Goal: Communication & Community: Answer question/provide support

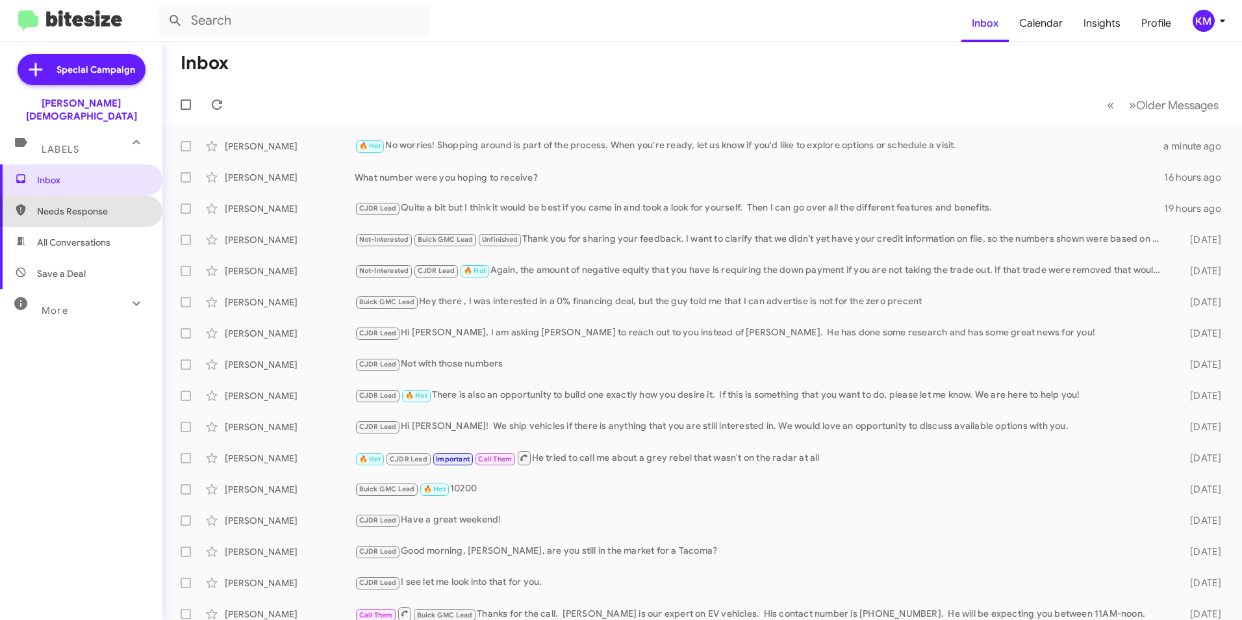
click at [97, 205] on span "Needs Response" at bounding box center [92, 211] width 110 height 13
type input "in:needs-response"
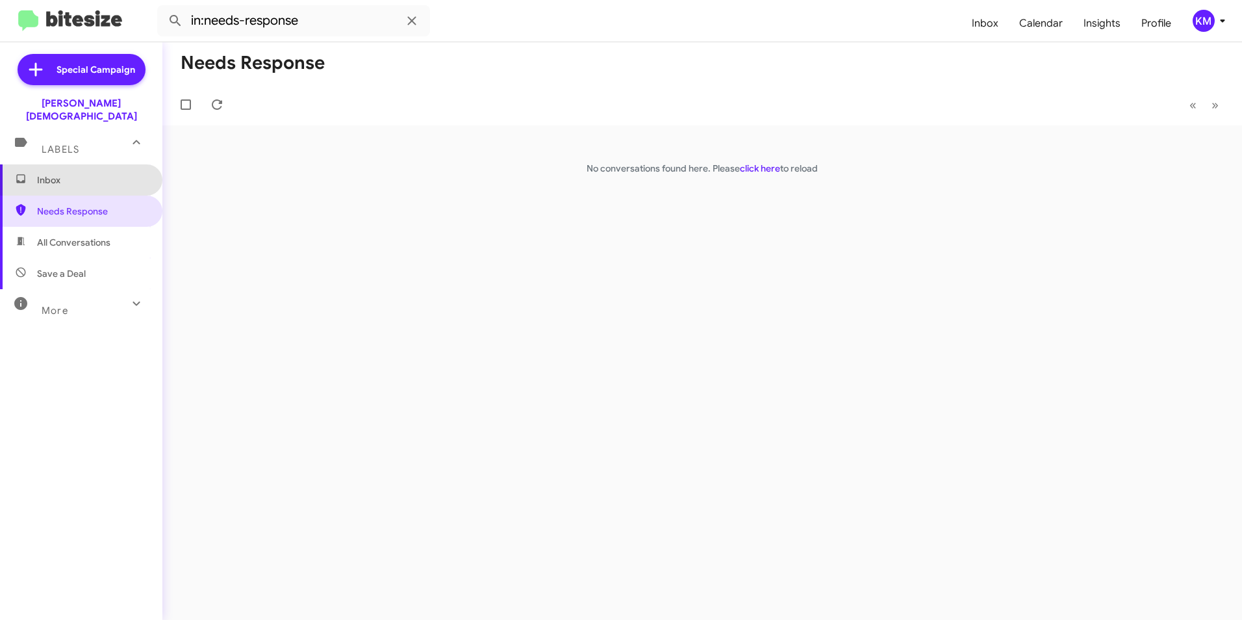
click at [107, 173] on span "Inbox" at bounding box center [92, 179] width 110 height 13
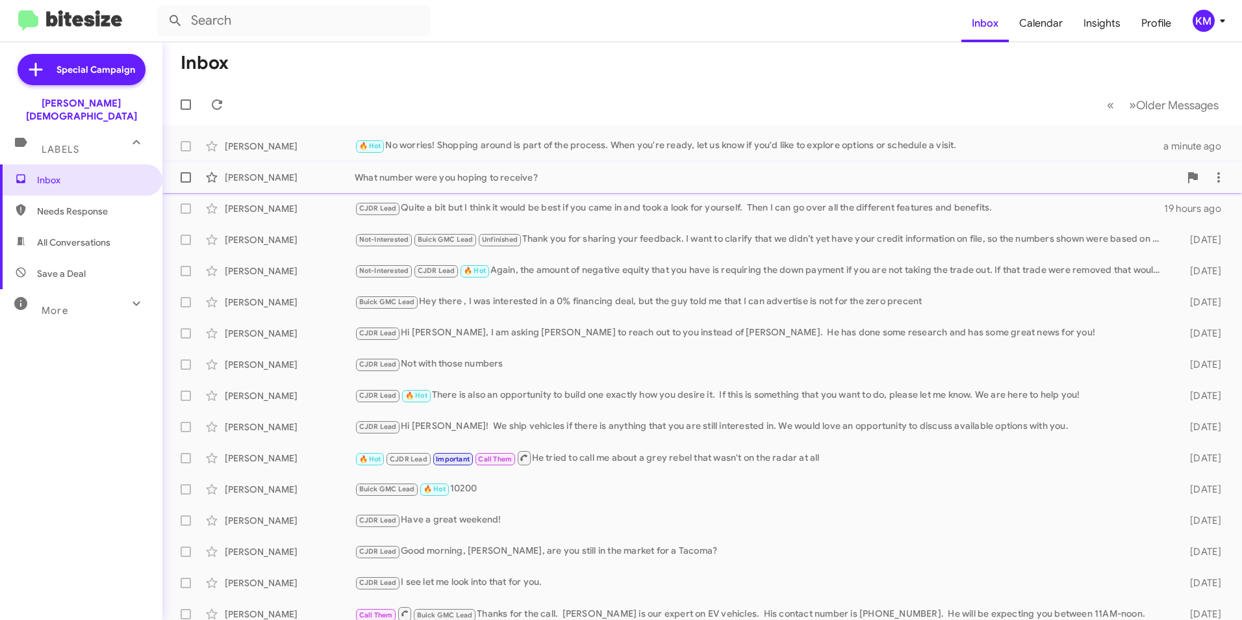
click at [521, 173] on div "What number were you hoping to receive?" at bounding box center [767, 177] width 825 height 13
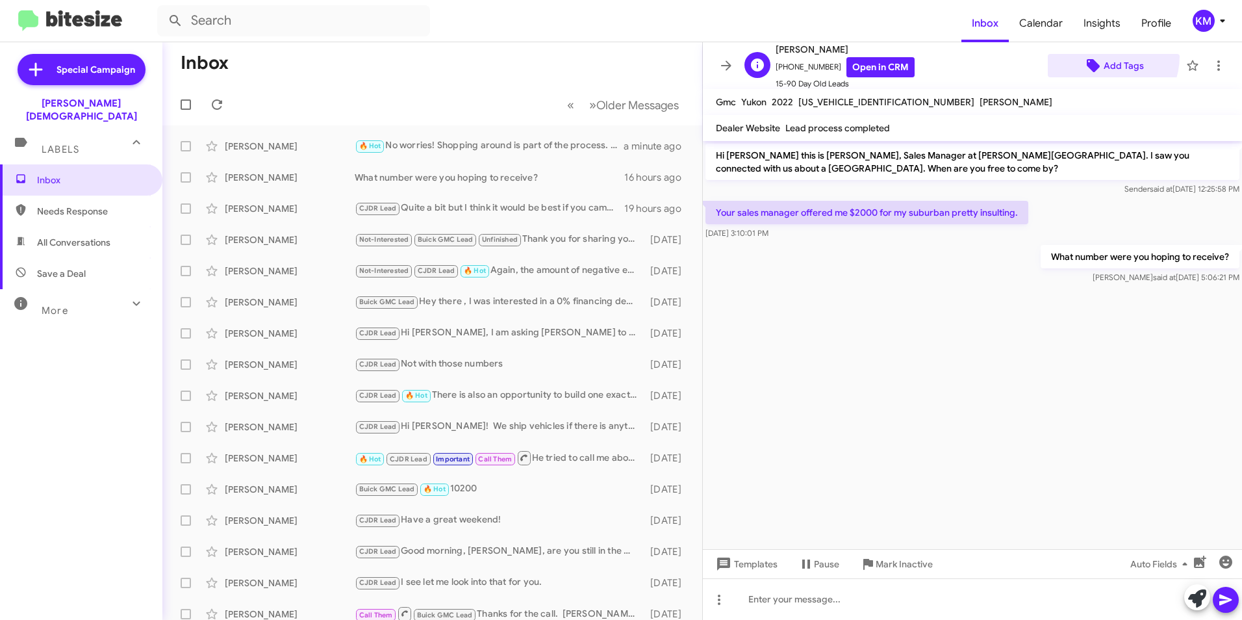
click at [1104, 56] on span "Add Tags" at bounding box center [1124, 65] width 40 height 23
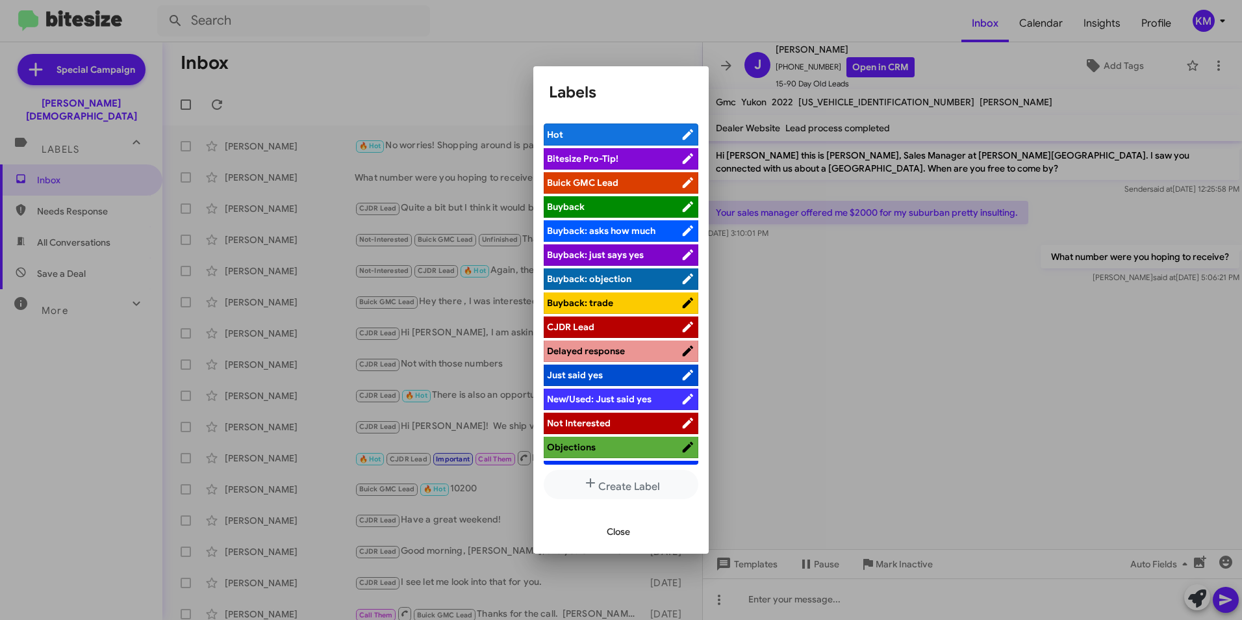
click at [603, 175] on li "Buick GMC Lead" at bounding box center [621, 182] width 155 height 21
click at [623, 533] on span "Close" at bounding box center [618, 531] width 23 height 23
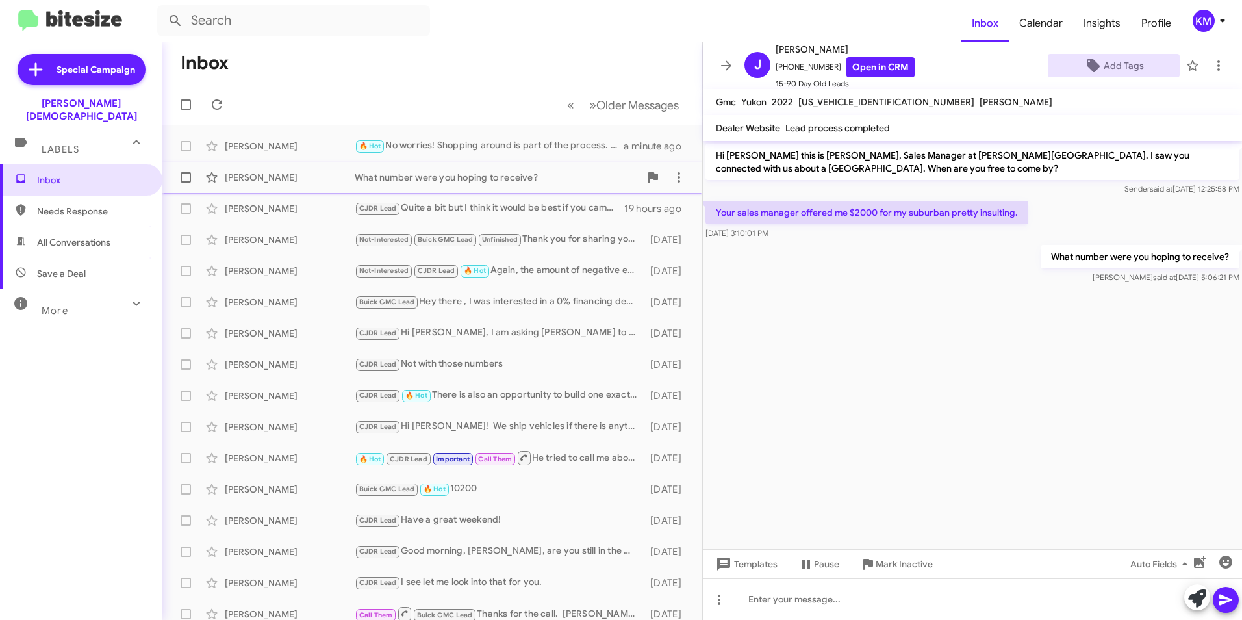
click at [422, 172] on div "What number were you hoping to receive?" at bounding box center [497, 177] width 285 height 13
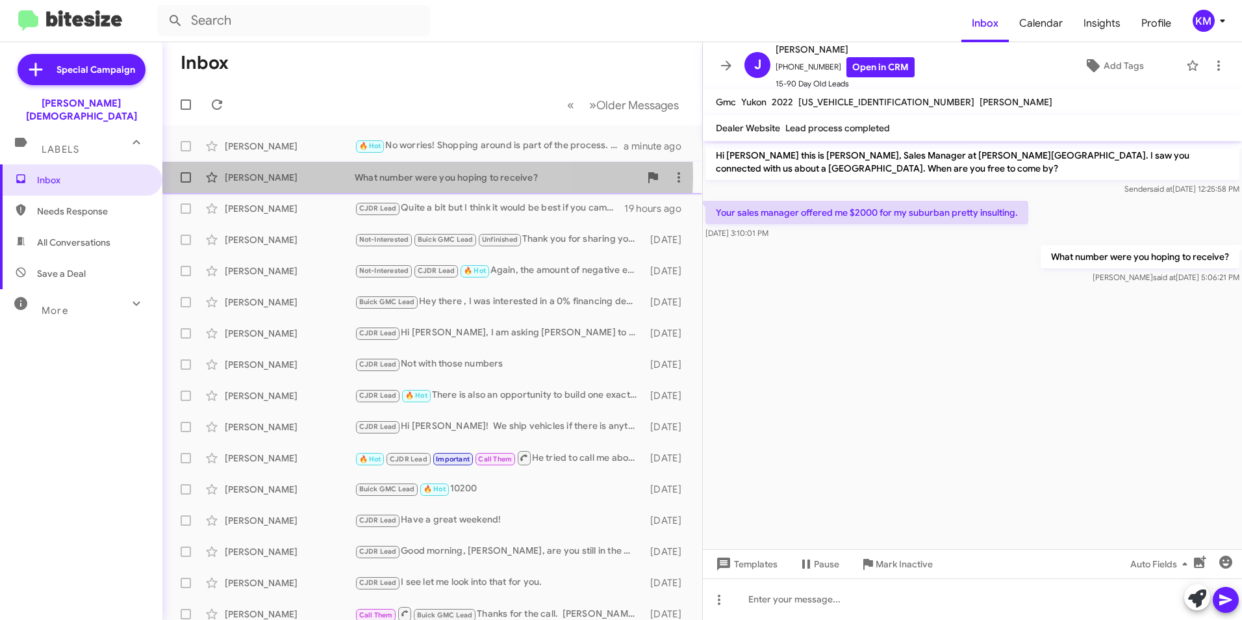
drag, startPoint x: 527, startPoint y: 172, endPoint x: 384, endPoint y: 174, distance: 143.0
click at [384, 174] on div "What number were you hoping to receive?" at bounding box center [497, 177] width 285 height 13
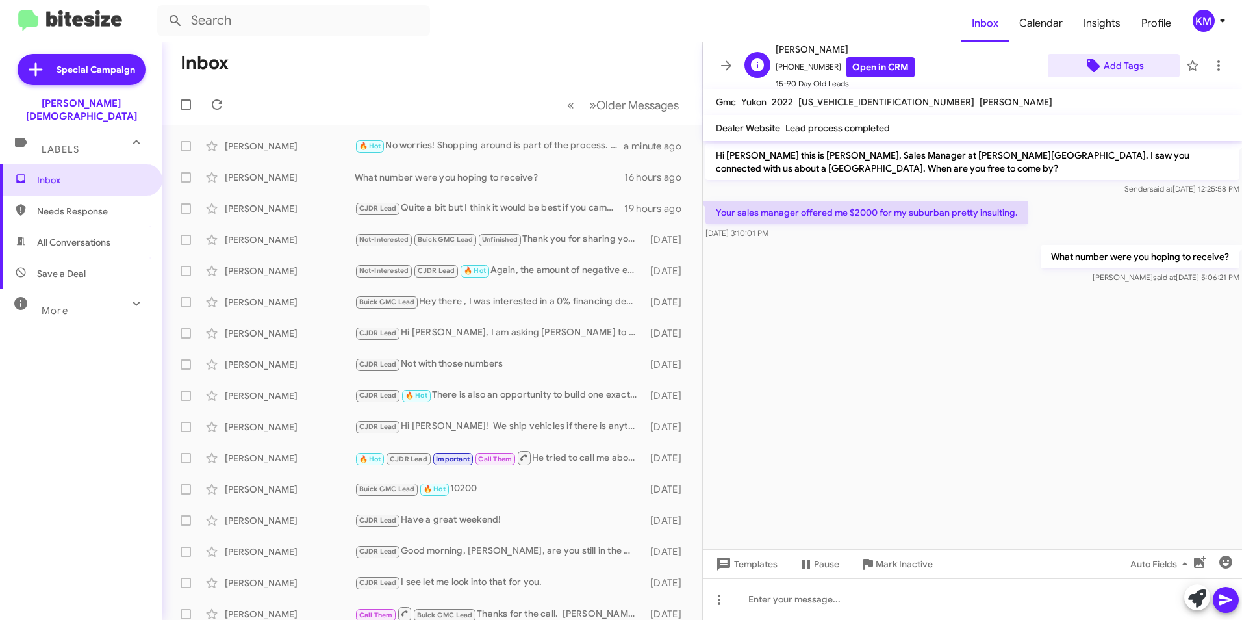
click at [1114, 73] on span "Add Tags" at bounding box center [1124, 65] width 40 height 23
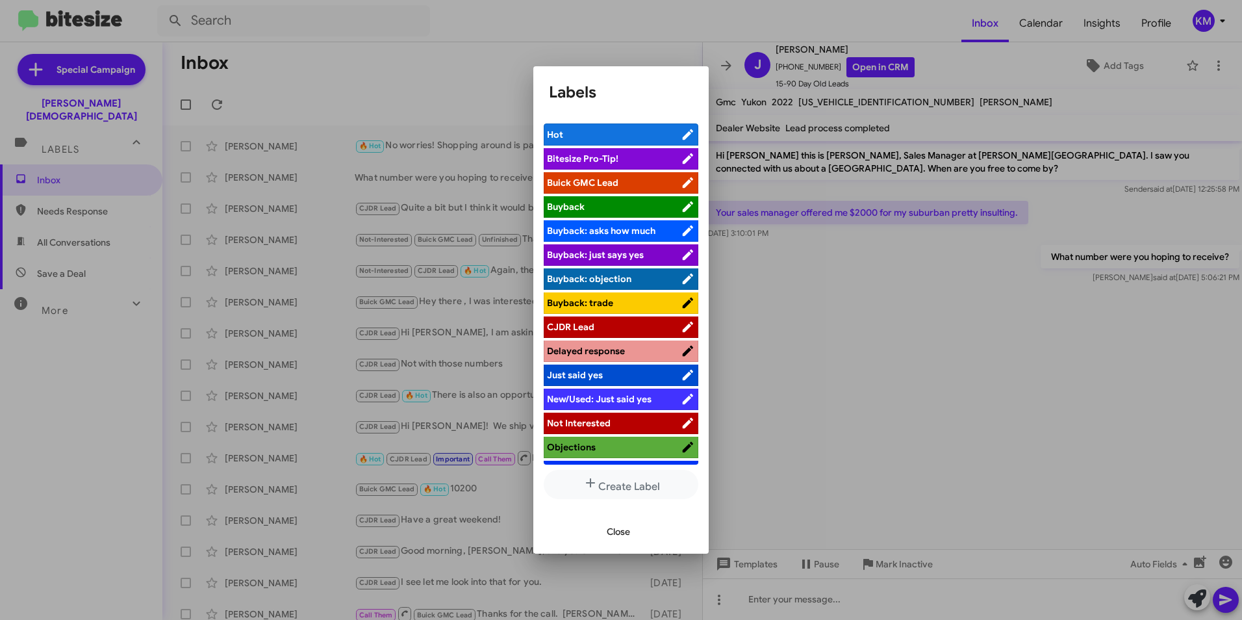
click at [573, 173] on li "Buick GMC Lead" at bounding box center [621, 182] width 155 height 21
click at [616, 532] on span "Close" at bounding box center [618, 531] width 23 height 23
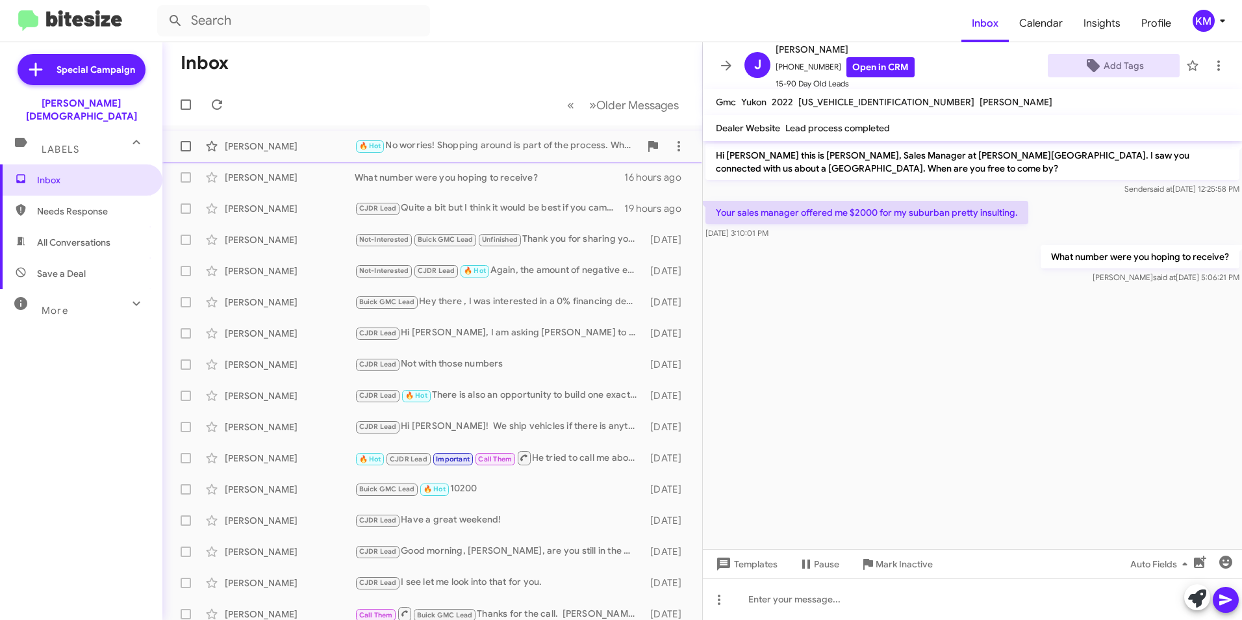
click at [472, 151] on div "🔥 Hot No worries! Shopping around is part of the process. When you're ready, le…" at bounding box center [497, 145] width 285 height 15
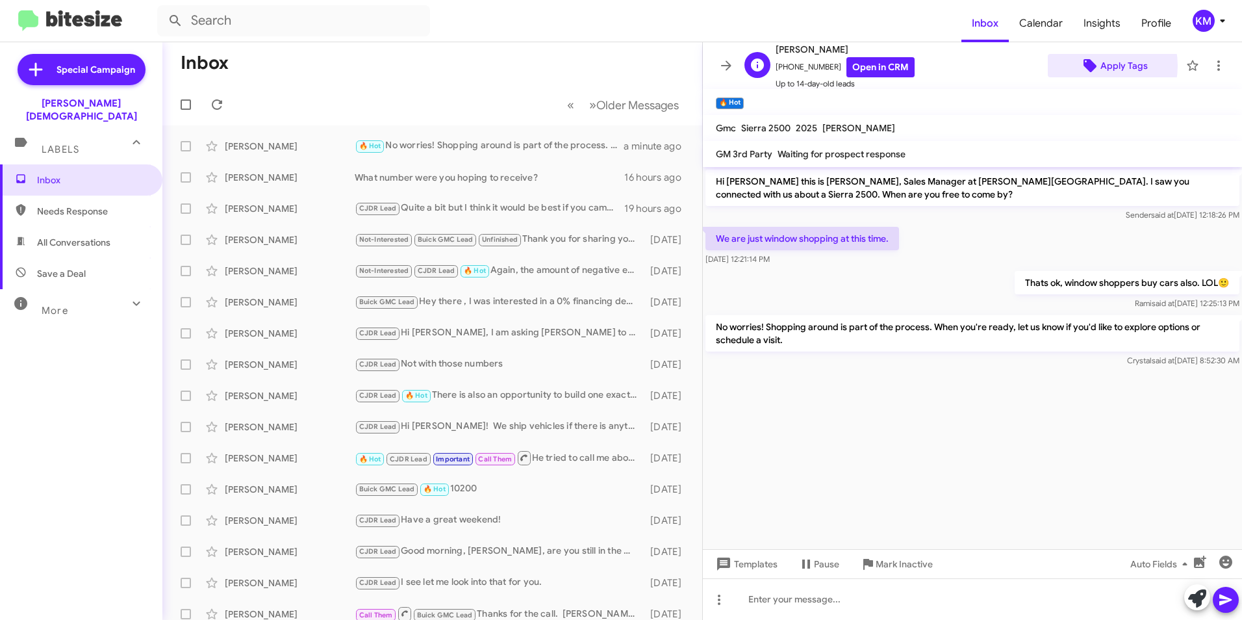
click at [1085, 66] on icon at bounding box center [1090, 65] width 13 height 13
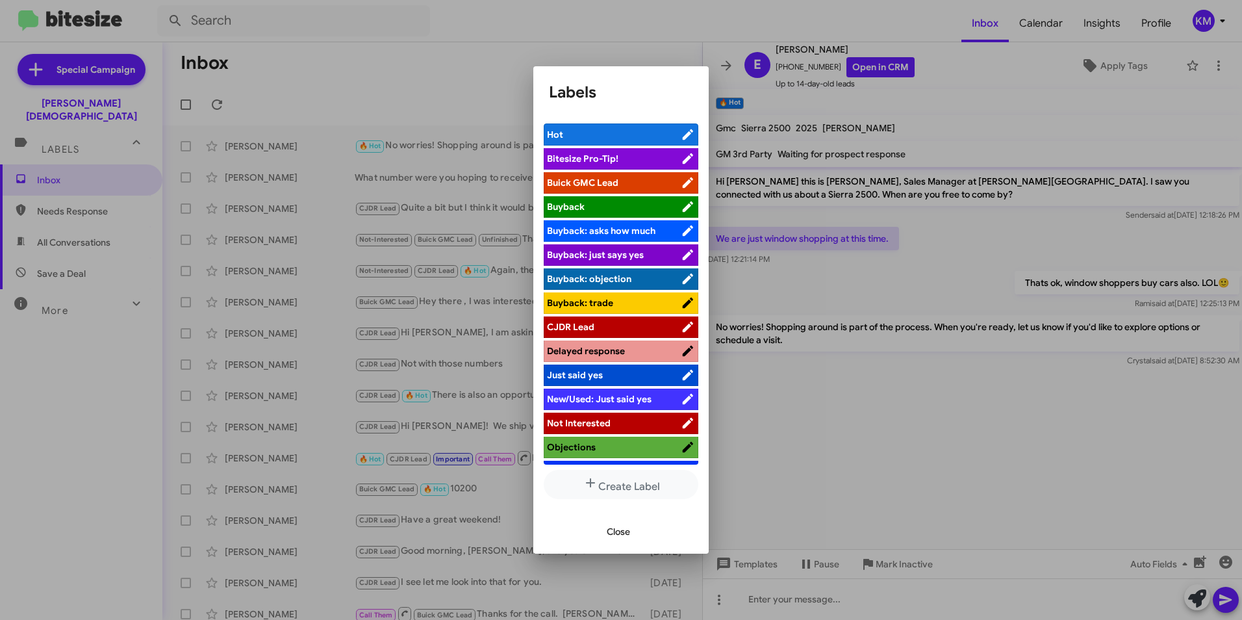
click at [572, 176] on span "Buick GMC Lead" at bounding box center [614, 182] width 134 height 13
click at [621, 530] on span "Close" at bounding box center [618, 531] width 23 height 23
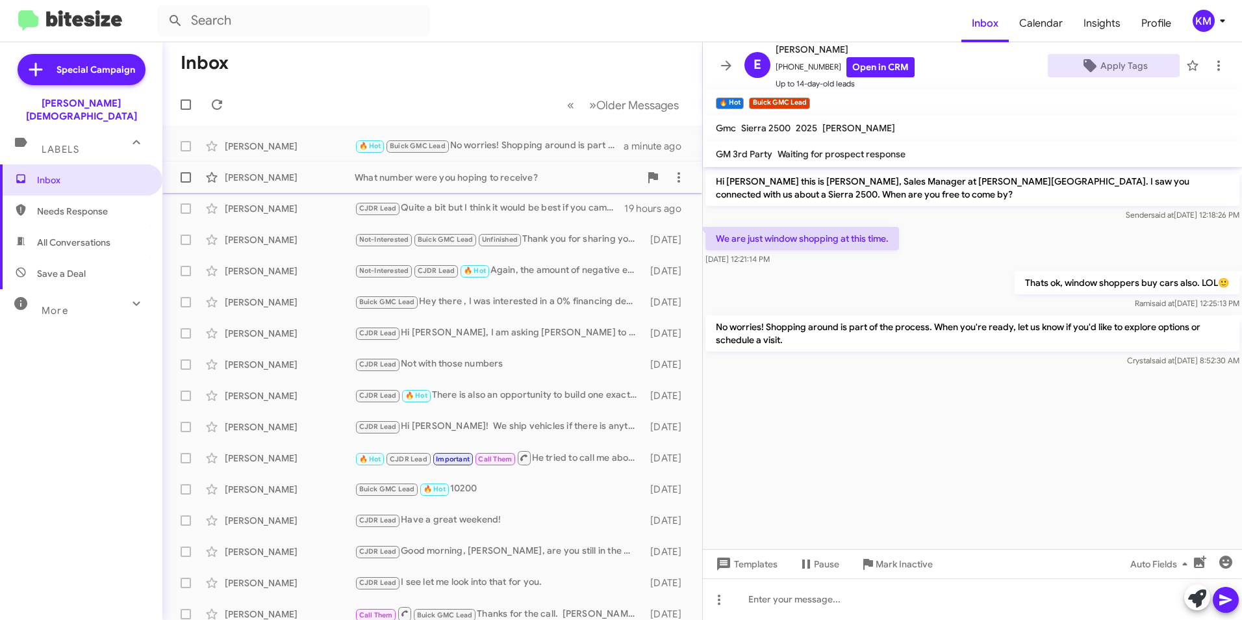
click at [465, 178] on div "What number were you hoping to receive?" at bounding box center [497, 177] width 285 height 13
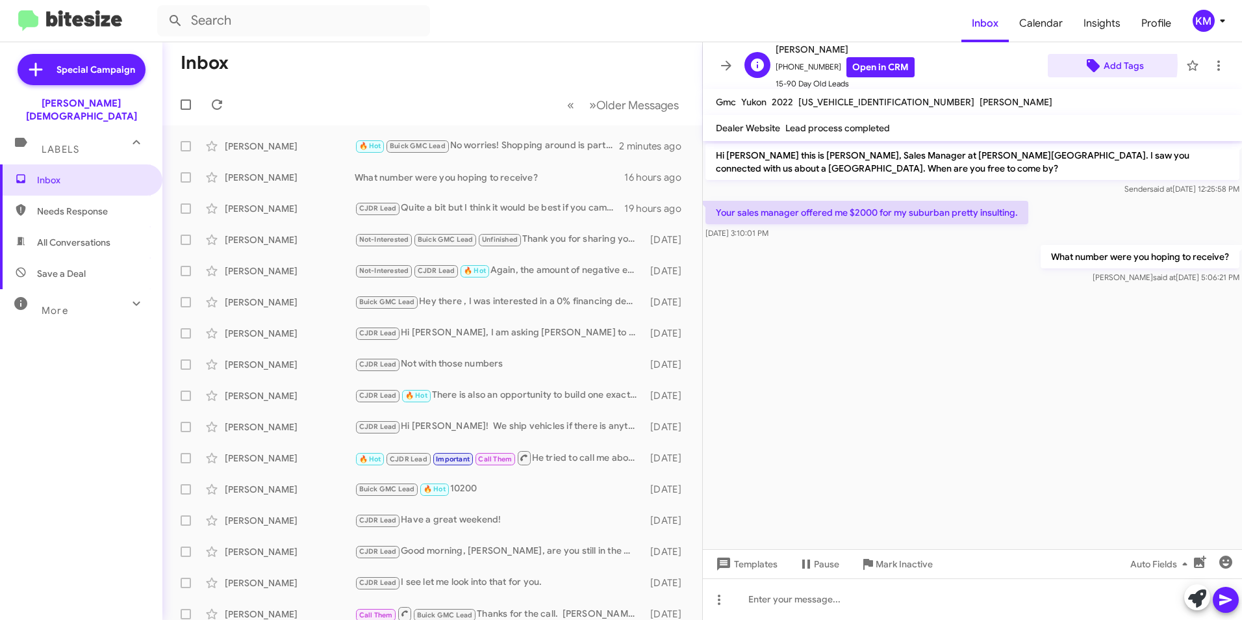
click at [1087, 64] on icon at bounding box center [1093, 65] width 13 height 13
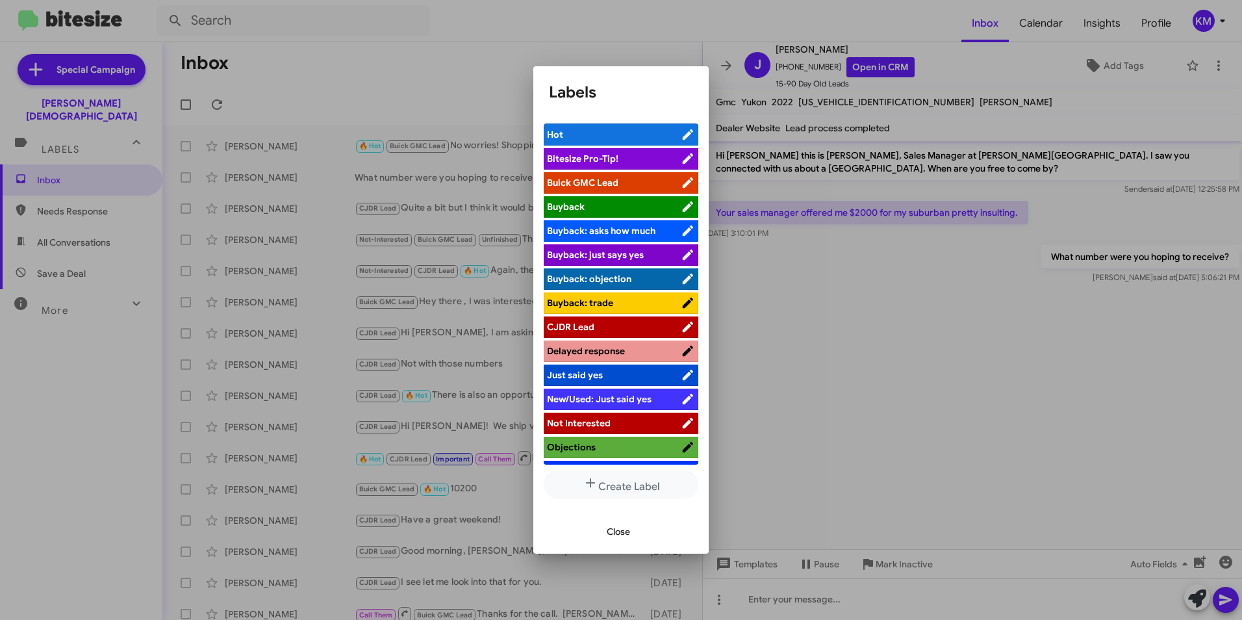
click at [622, 184] on span "Buick GMC Lead" at bounding box center [614, 182] width 134 height 13
click at [621, 536] on span "Close" at bounding box center [618, 531] width 23 height 23
